Goal: Task Accomplishment & Management: Use online tool/utility

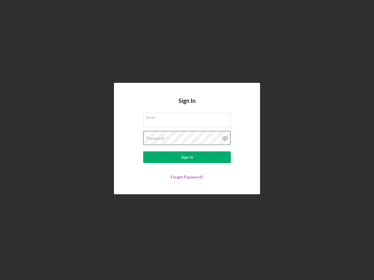
click at [187, 140] on div "Password" at bounding box center [187, 138] width 88 height 15
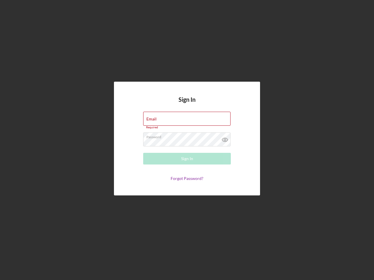
click at [225, 138] on icon at bounding box center [225, 140] width 15 height 15
